Goal: Information Seeking & Learning: Learn about a topic

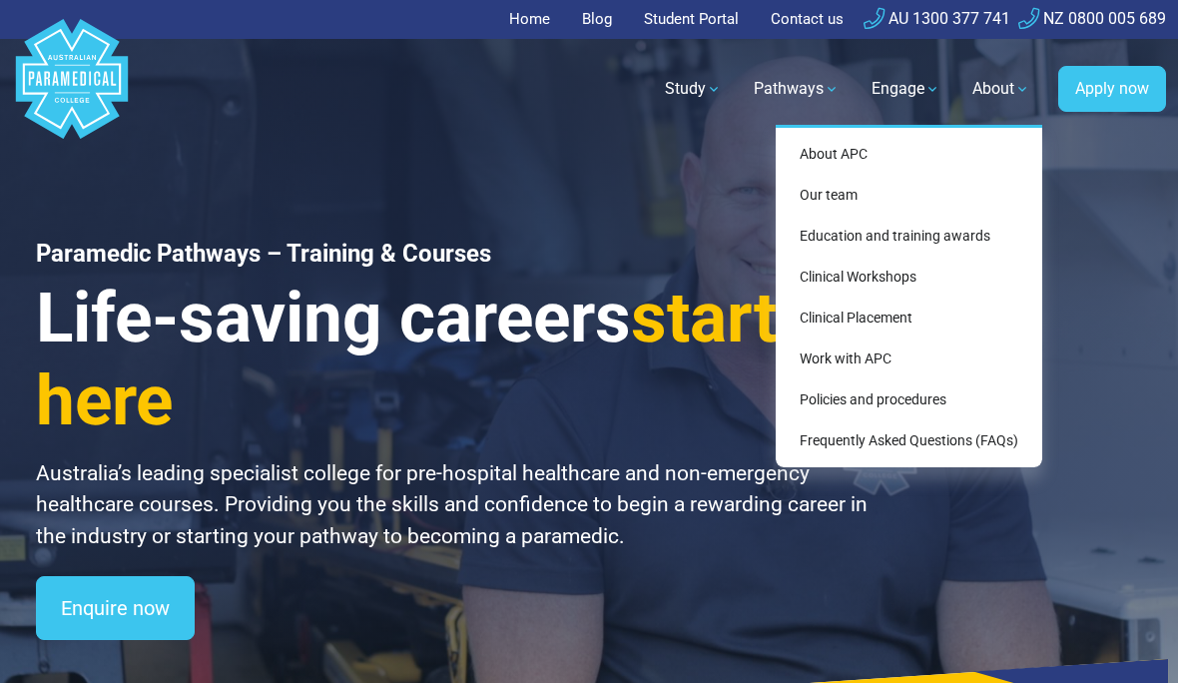
click at [910, 234] on link "Education and training awards" at bounding box center [909, 236] width 251 height 37
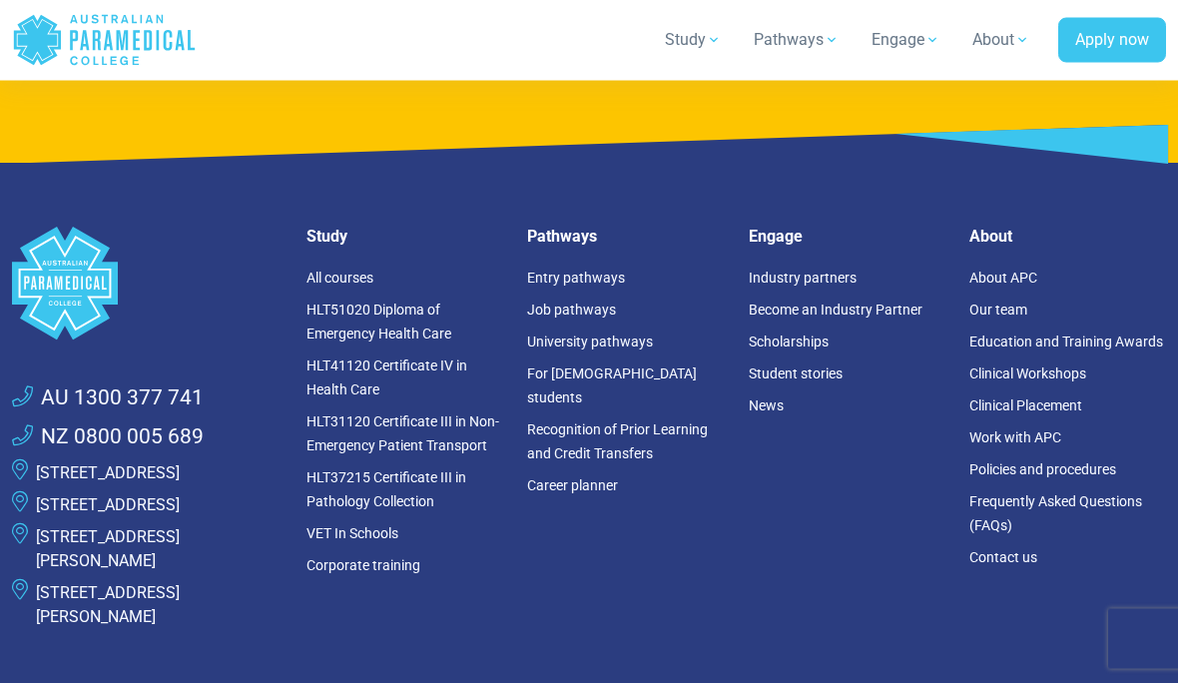
scroll to position [8558, 0]
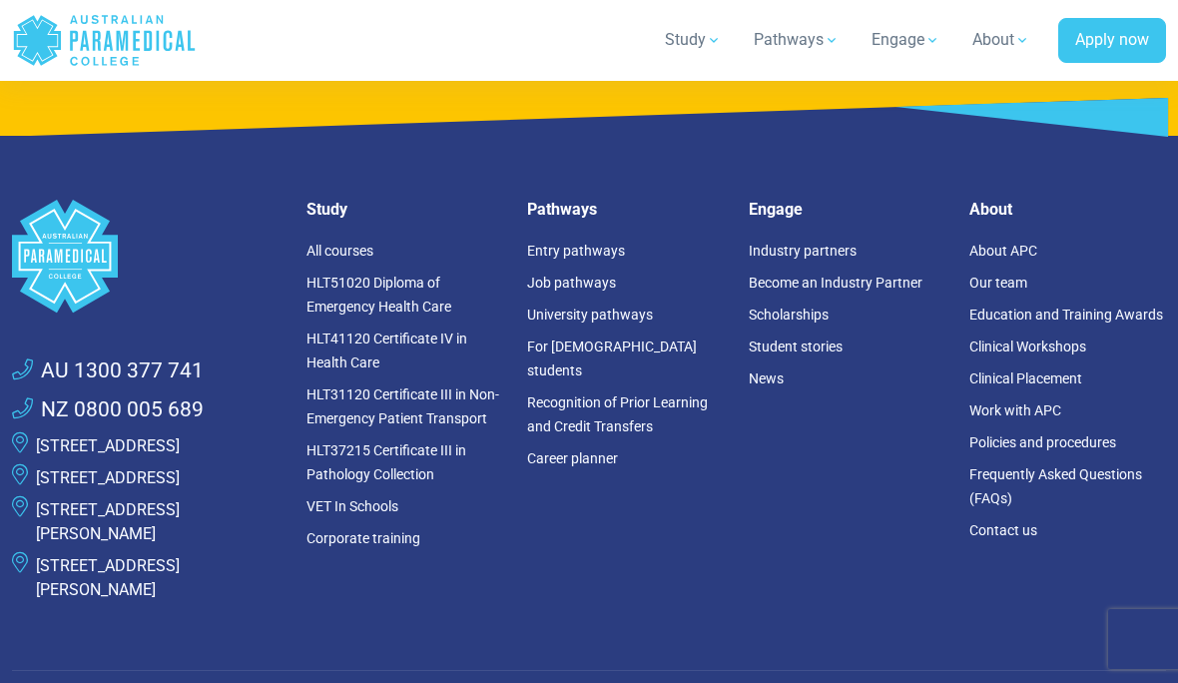
click at [397, 275] on link "HLT51020 Diploma of Emergency Health Care" at bounding box center [378, 295] width 145 height 40
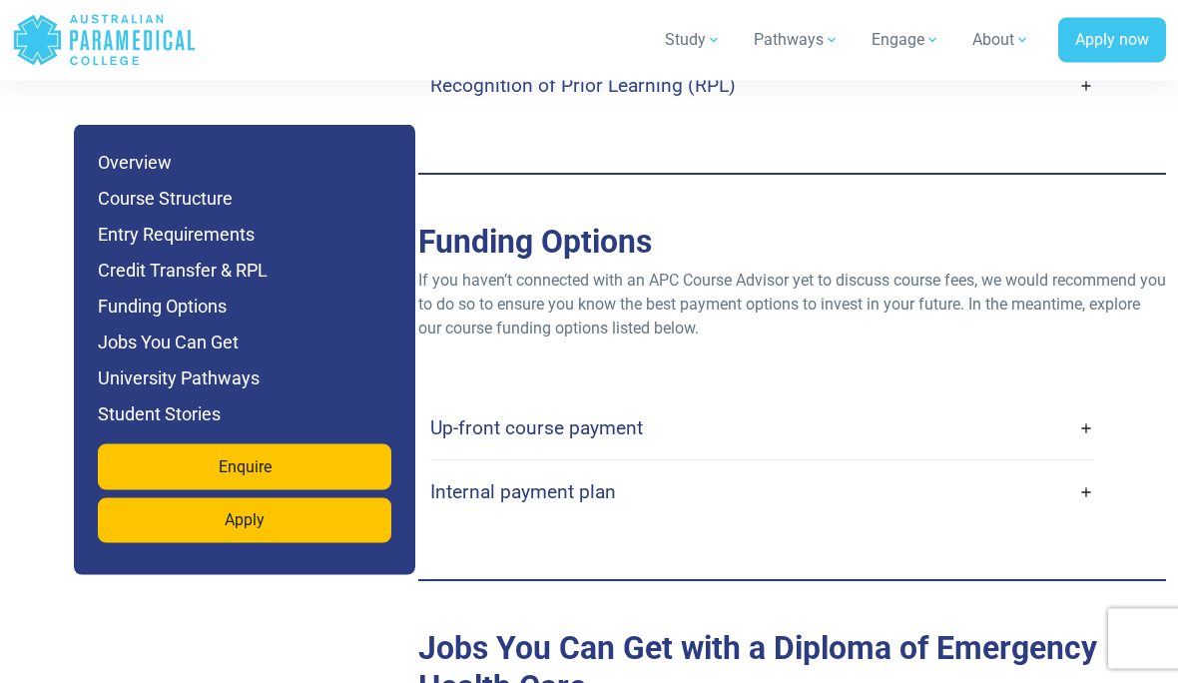
scroll to position [6469, 0]
click at [1089, 404] on link "Up-front course payment" at bounding box center [762, 427] width 664 height 47
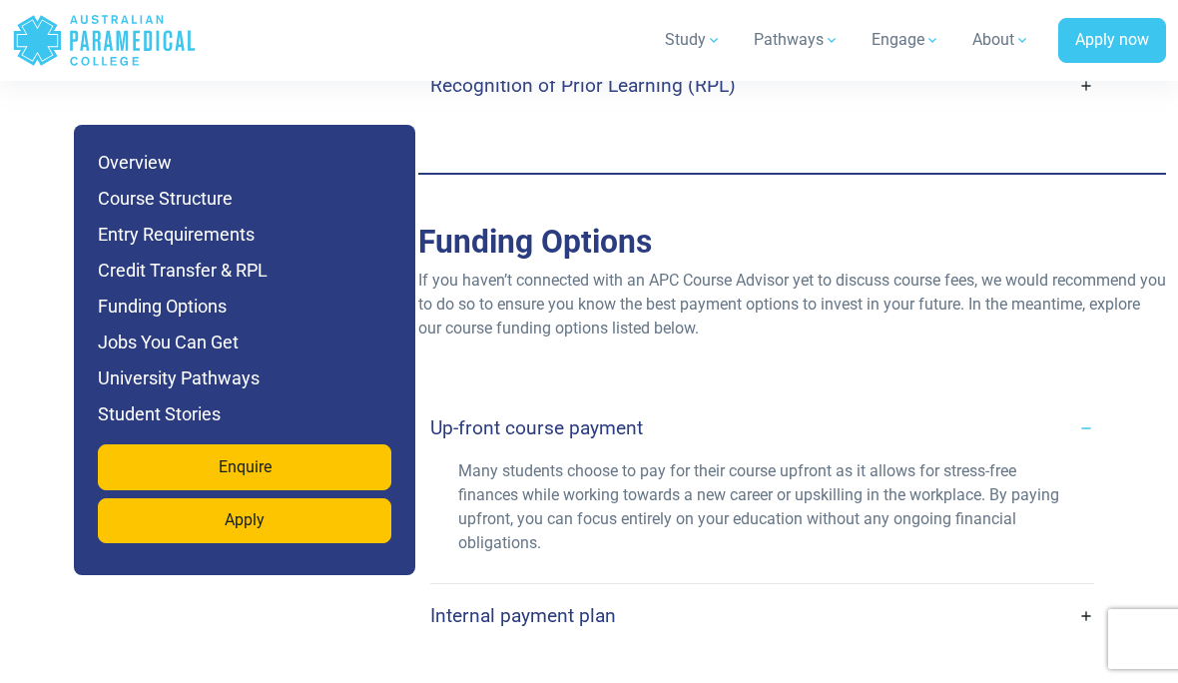
click at [1090, 592] on link "Internal payment plan" at bounding box center [762, 615] width 664 height 47
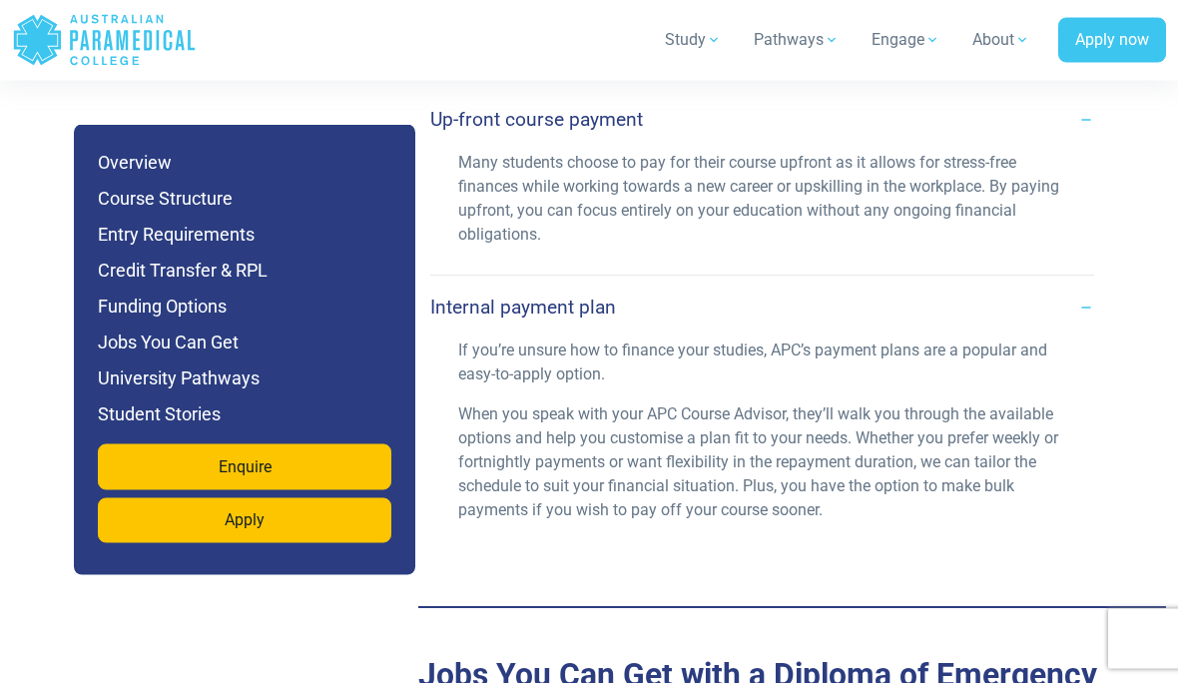
scroll to position [6670, 0]
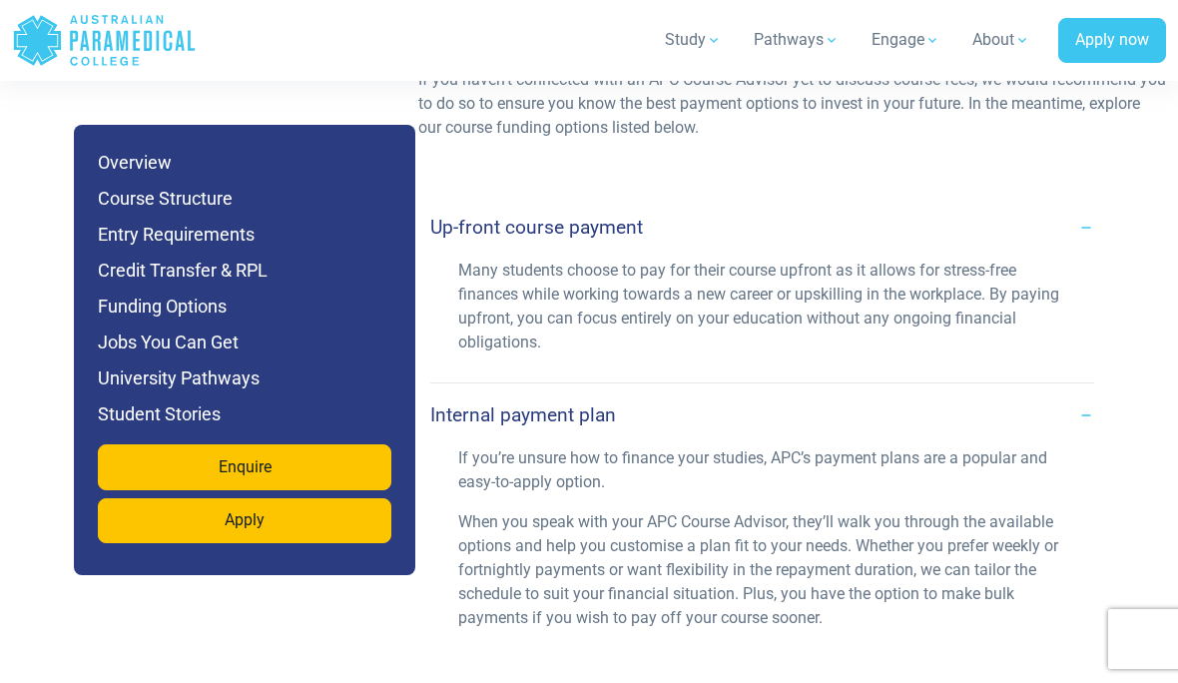
click at [168, 317] on h6 "Funding Options" at bounding box center [244, 306] width 293 height 28
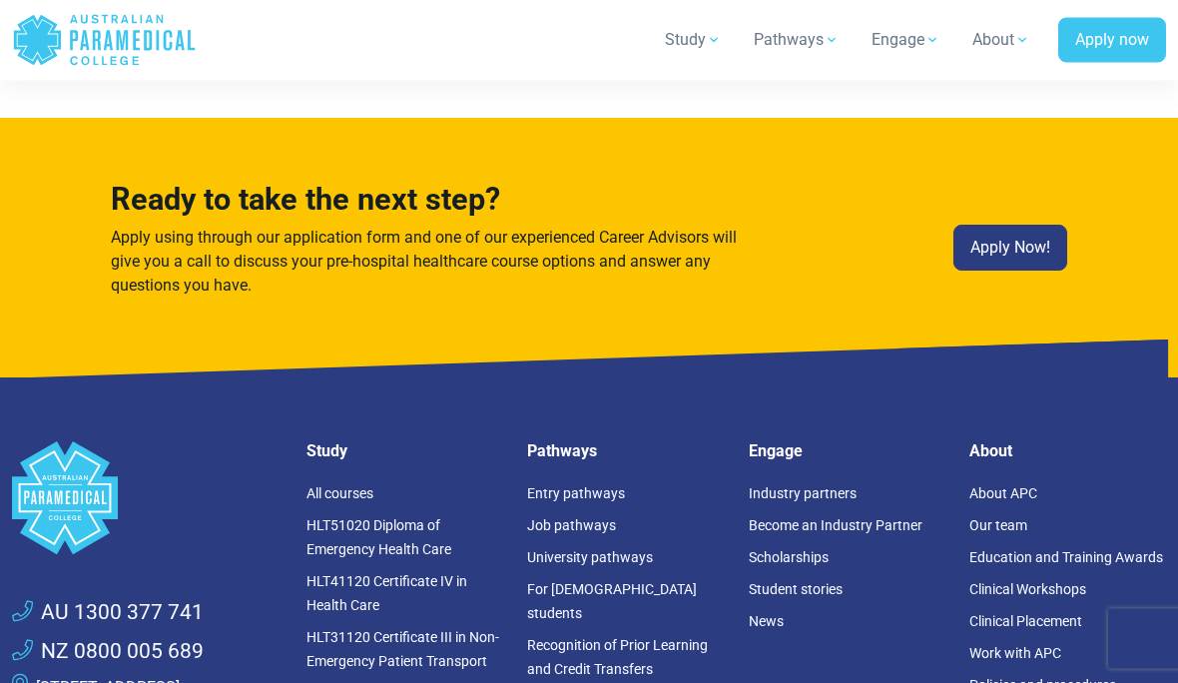
scroll to position [13836, 0]
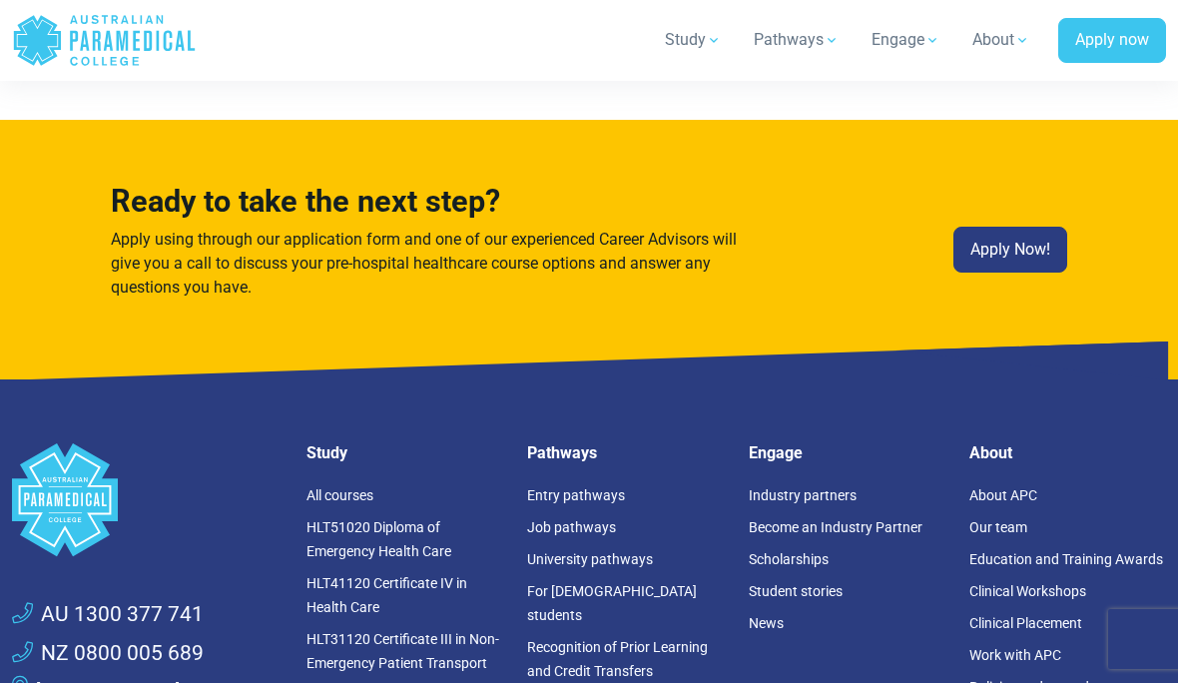
click at [579, 583] on link "For [DEMOGRAPHIC_DATA] students" at bounding box center [612, 603] width 170 height 40
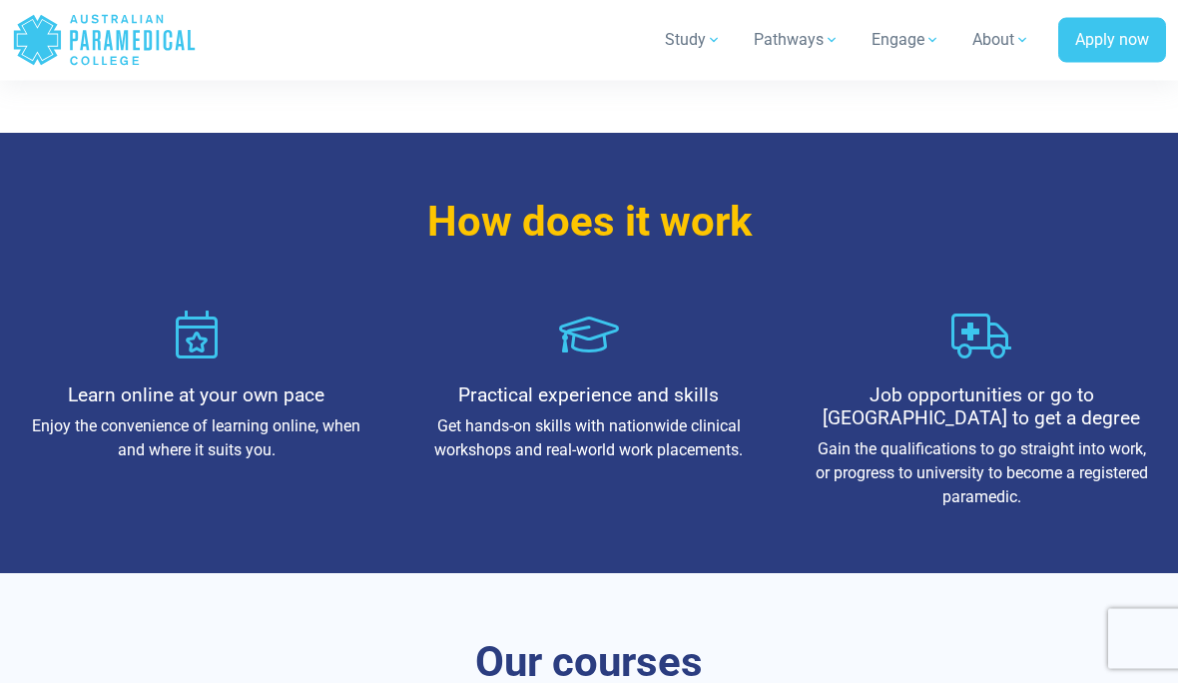
scroll to position [971, 0]
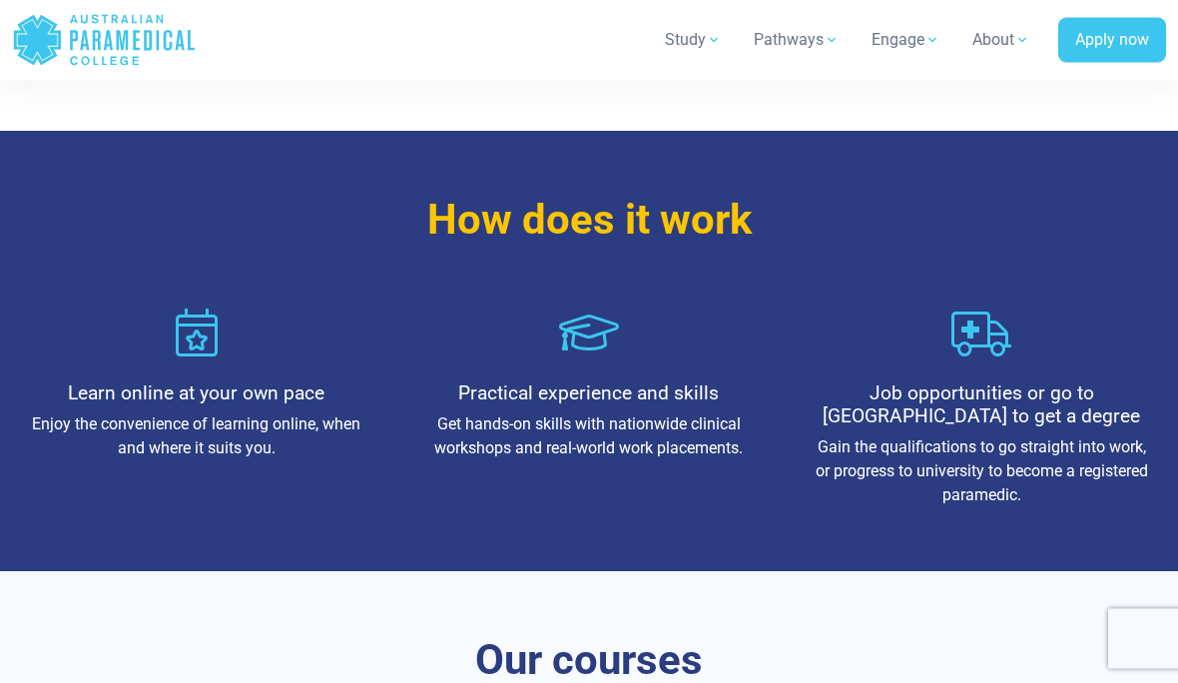
click at [1035, 401] on h4 "Job opportunities or go to [GEOGRAPHIC_DATA] to get a degree" at bounding box center [982, 405] width 336 height 46
click at [1011, 336] on icon at bounding box center [981, 333] width 60 height 48
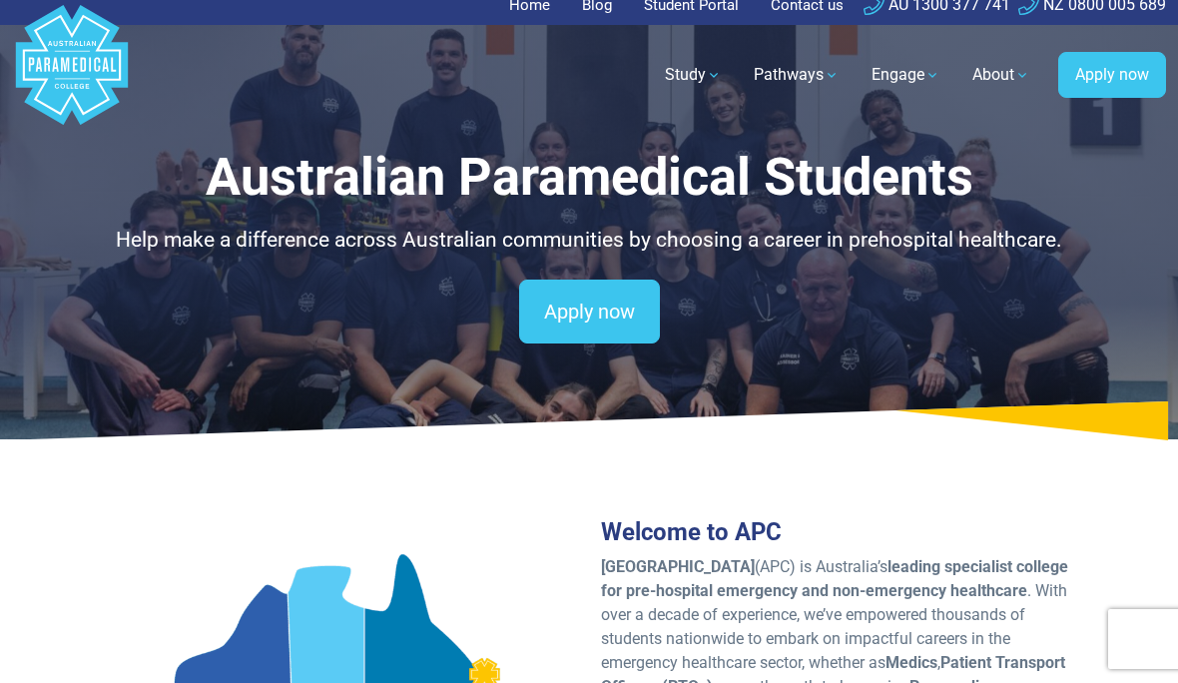
scroll to position [0, 0]
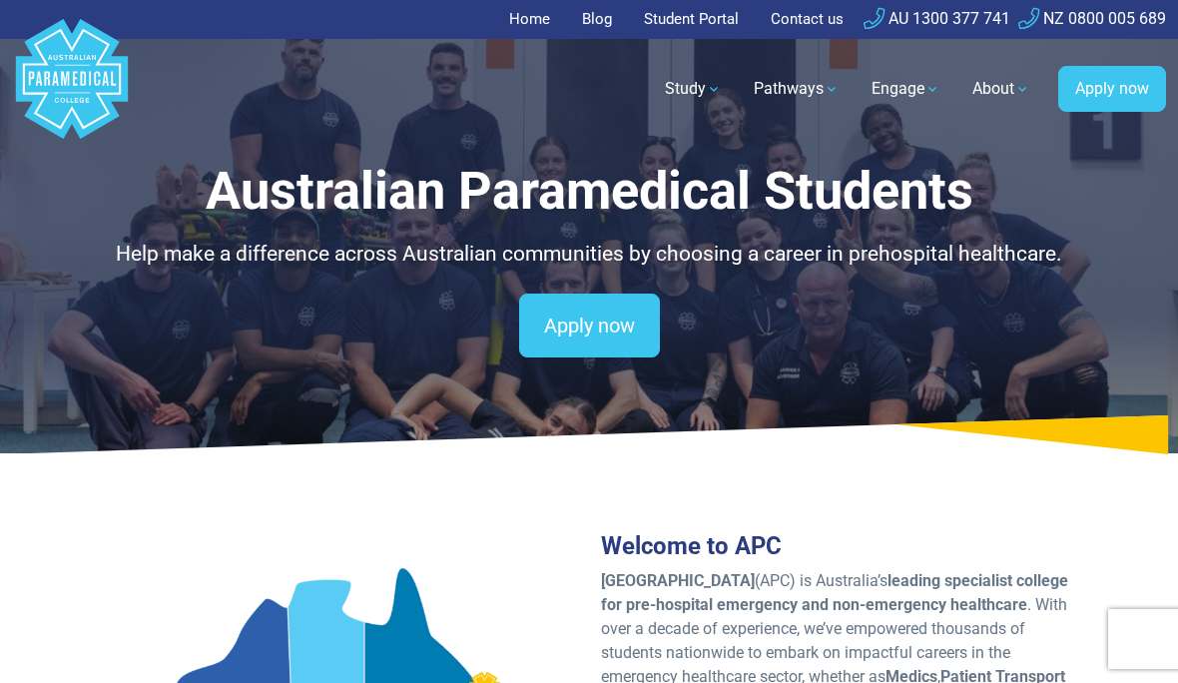
click at [515, 26] on link "Home" at bounding box center [535, 19] width 53 height 39
